Goal: Transaction & Acquisition: Purchase product/service

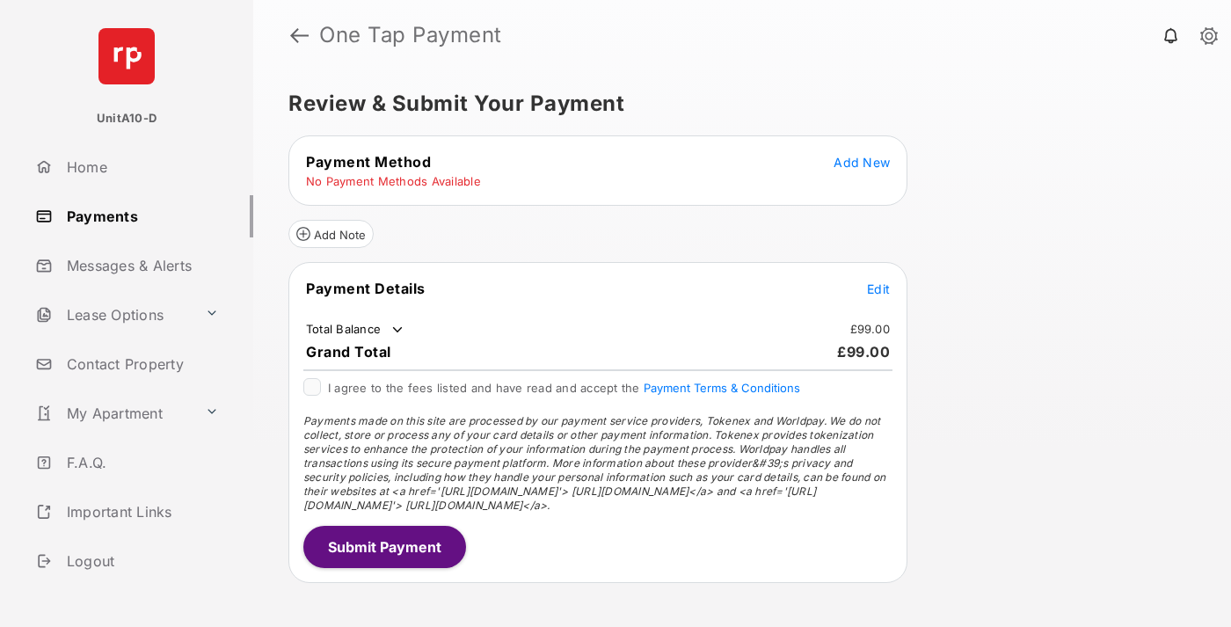
click at [862, 162] on span "Add New" at bounding box center [862, 162] width 56 height 15
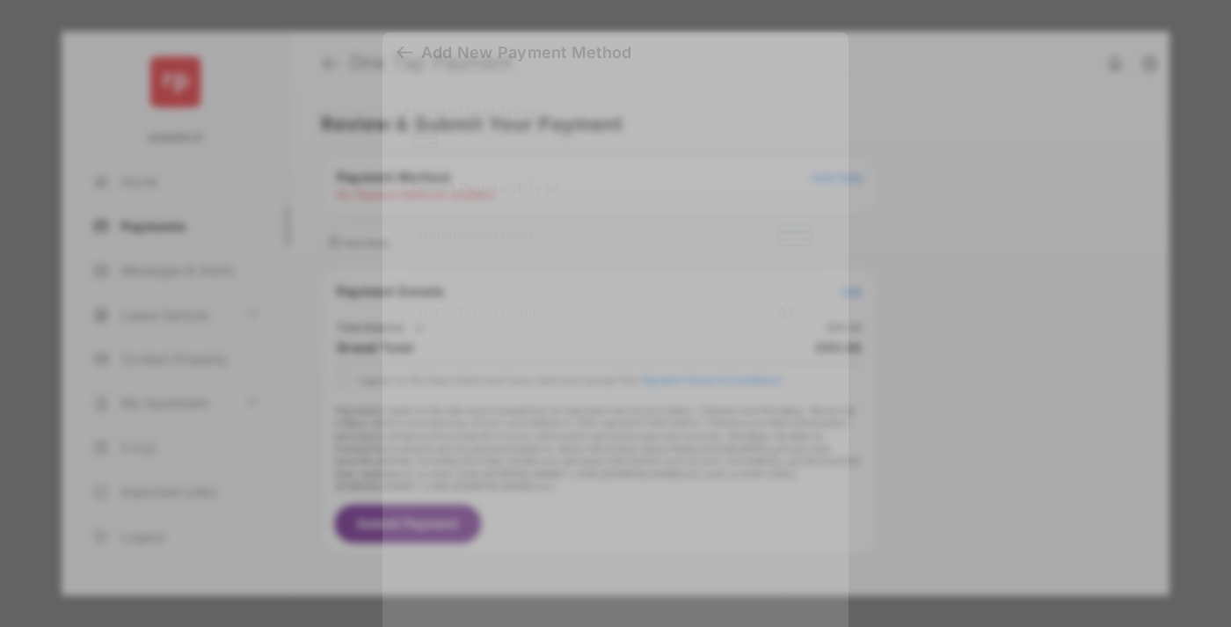
click at [612, 314] on div "BACS Direct Debit" at bounding box center [616, 313] width 394 height 33
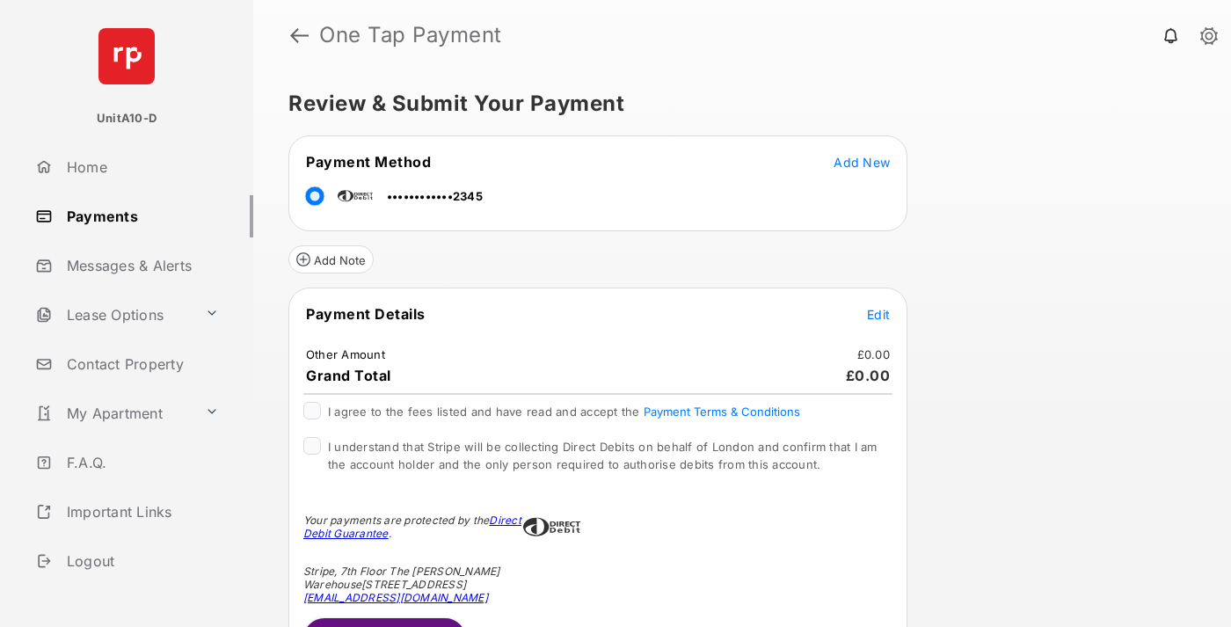
click at [878, 314] on span "Edit" at bounding box center [878, 314] width 23 height 15
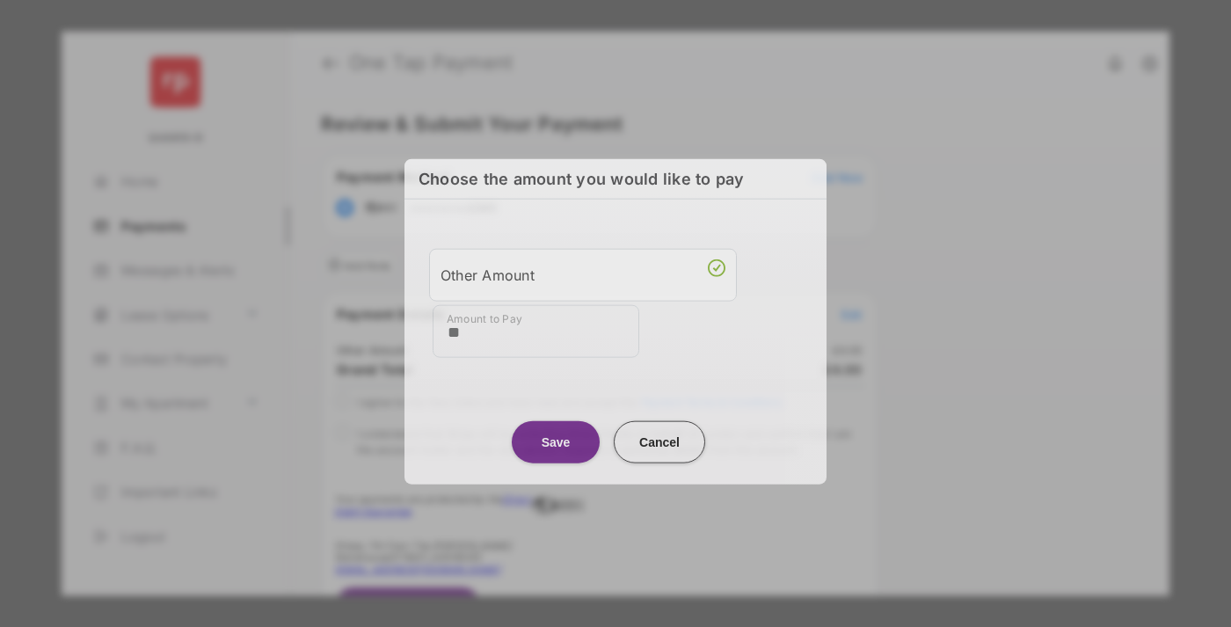
type input "**"
click at [556, 437] on button "Save" at bounding box center [556, 441] width 88 height 42
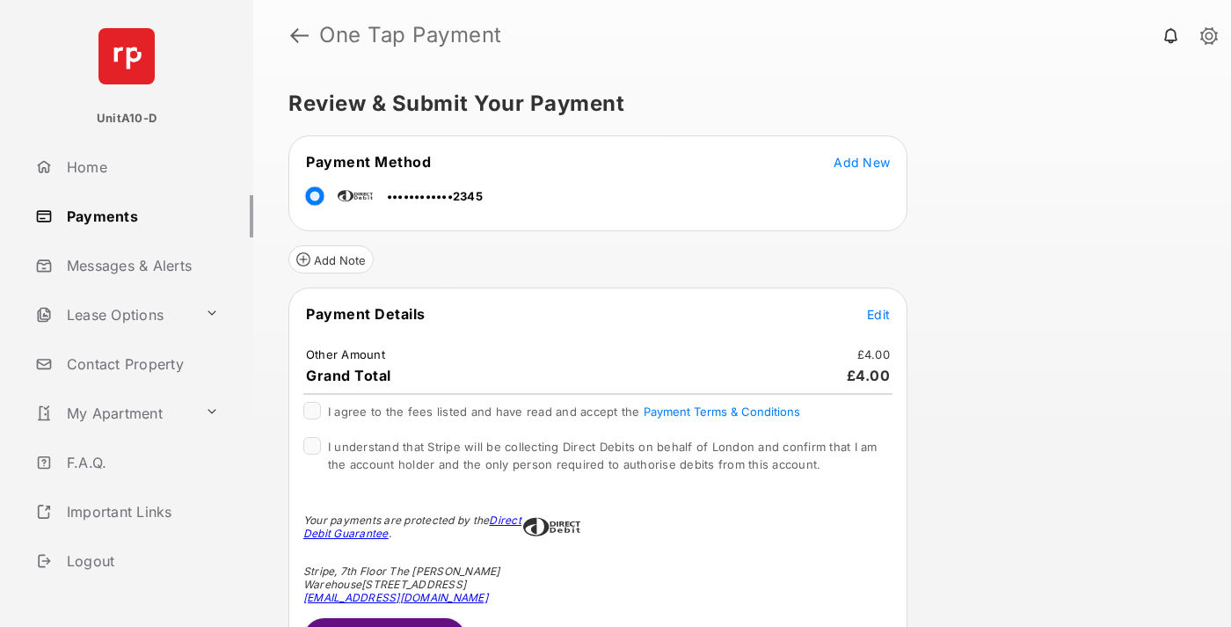
click at [878, 314] on span "Edit" at bounding box center [878, 314] width 23 height 15
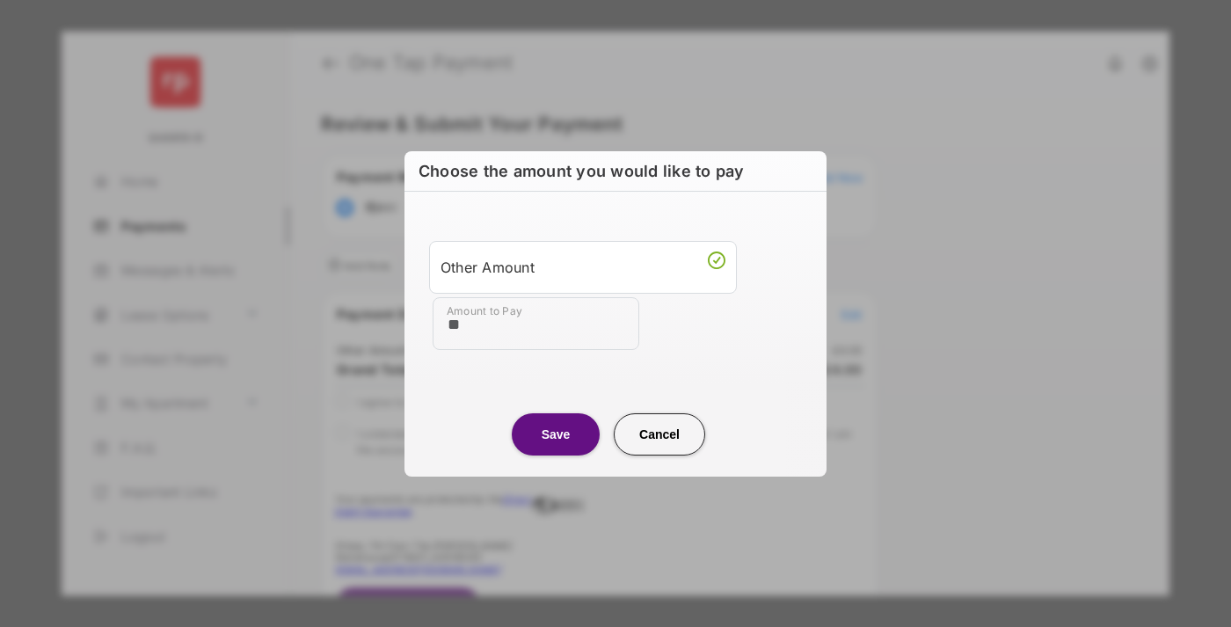
click at [556, 434] on button "Save" at bounding box center [556, 434] width 88 height 42
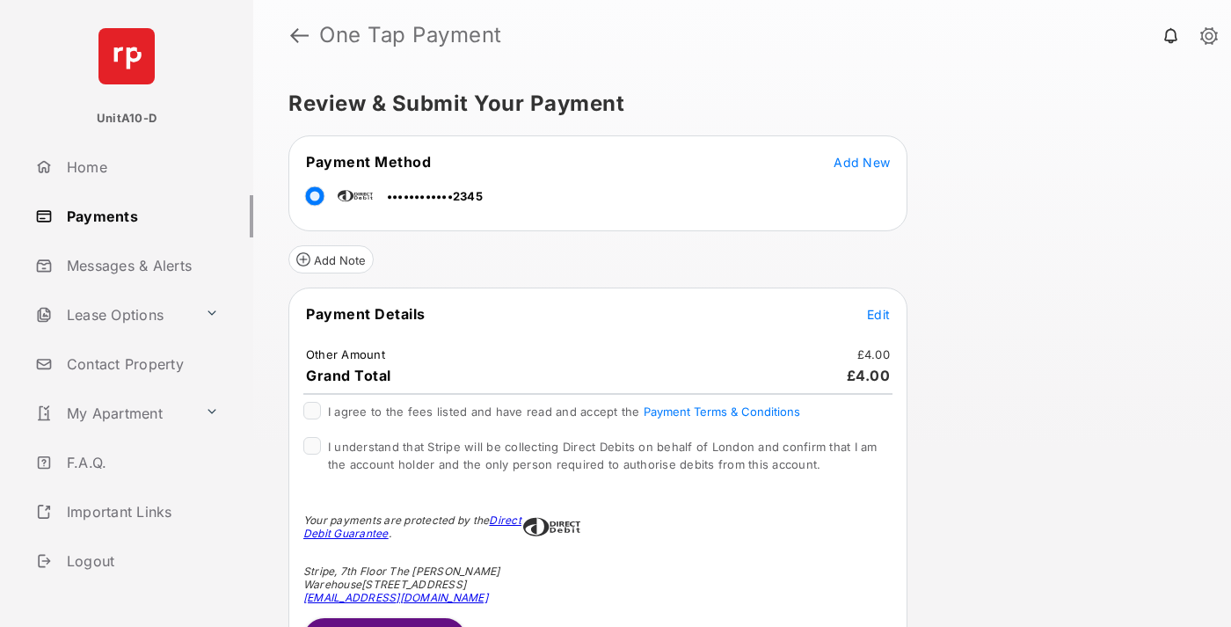
click at [383, 622] on button "Submit Payment" at bounding box center [384, 639] width 163 height 42
